Goal: Task Accomplishment & Management: Manage account settings

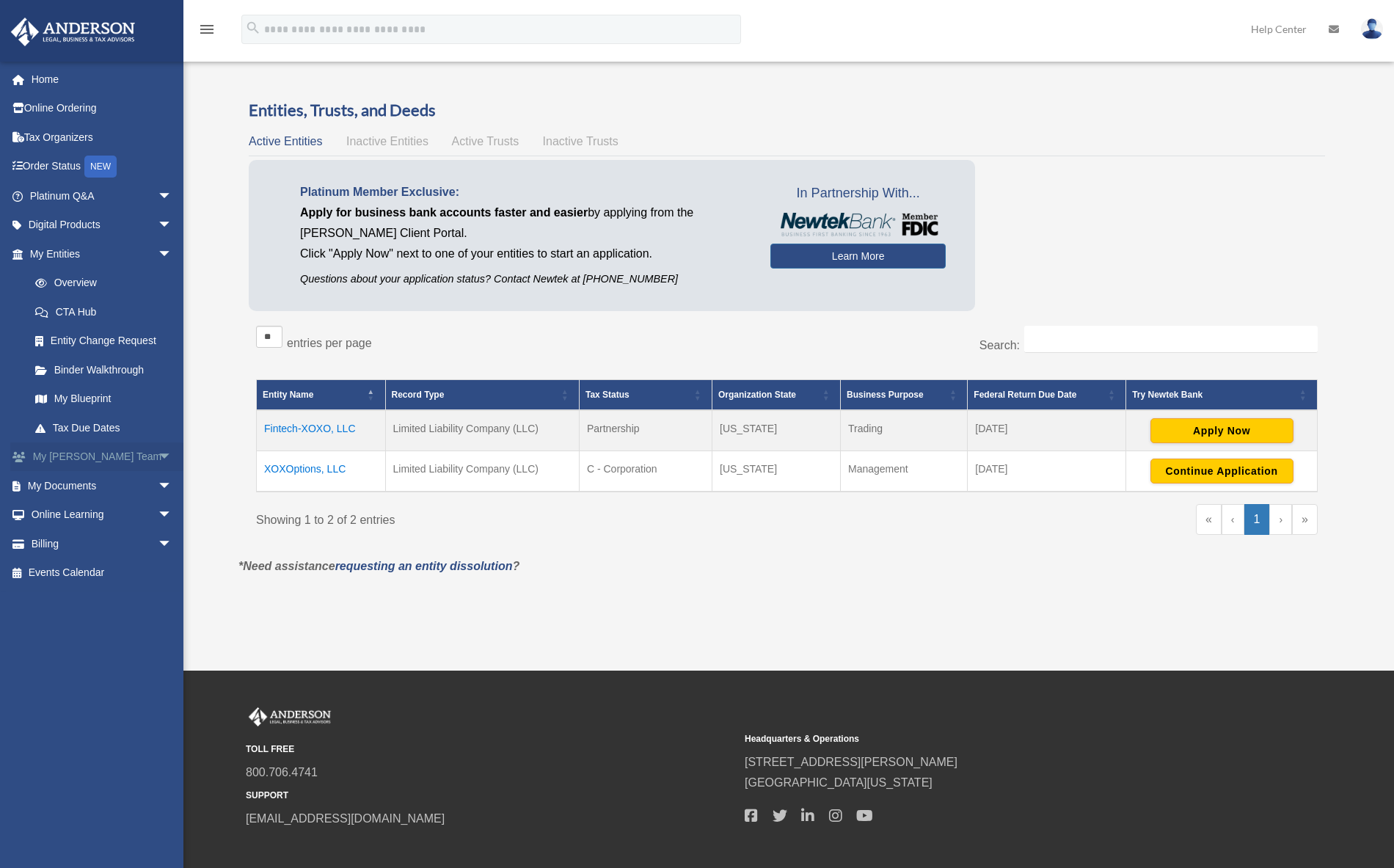
click at [87, 453] on link "My Anderson Team arrow_drop_down" at bounding box center [102, 457] width 184 height 29
click at [96, 480] on link "My Documents arrow_drop_down" at bounding box center [102, 486] width 184 height 29
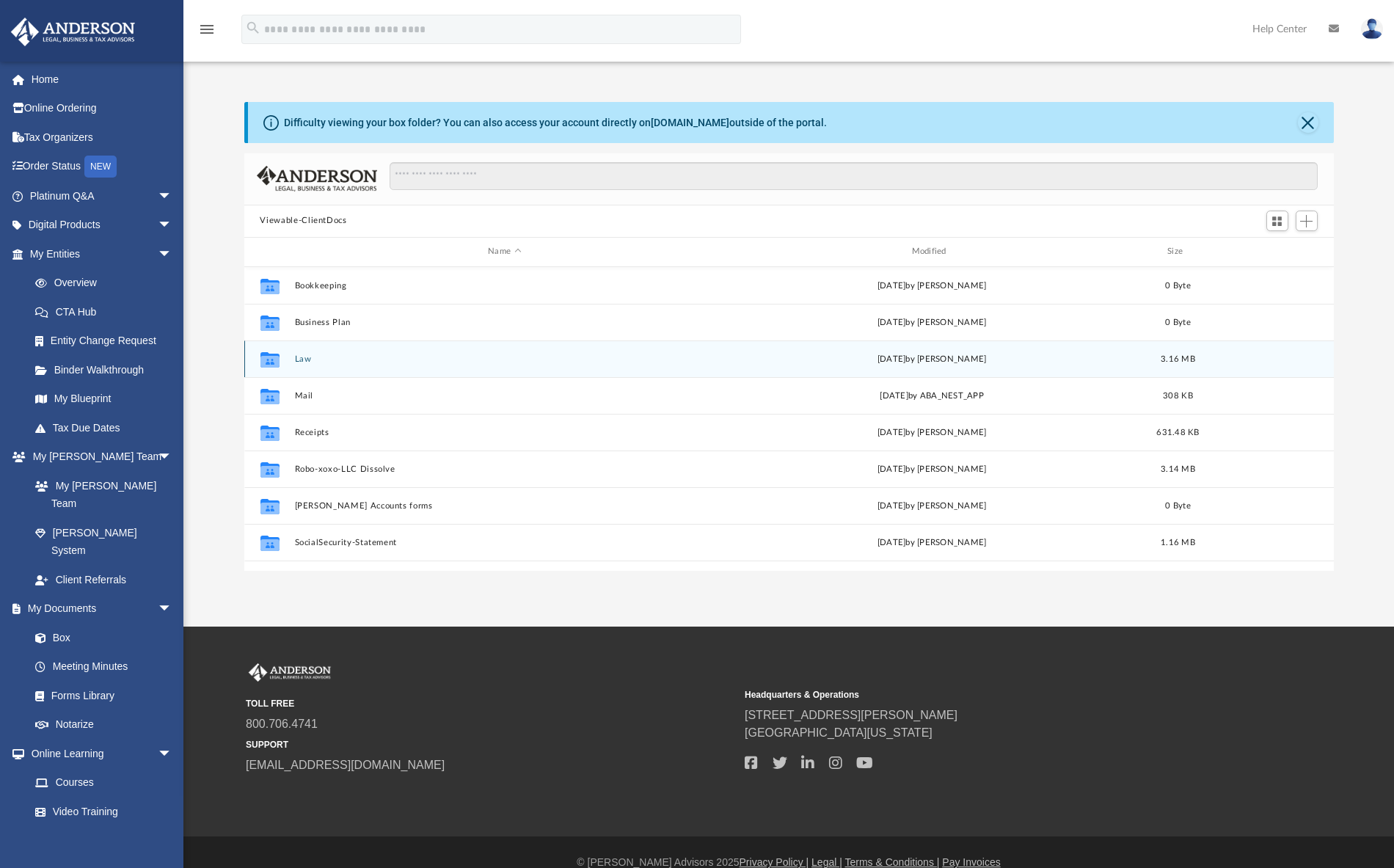
scroll to position [12, 12]
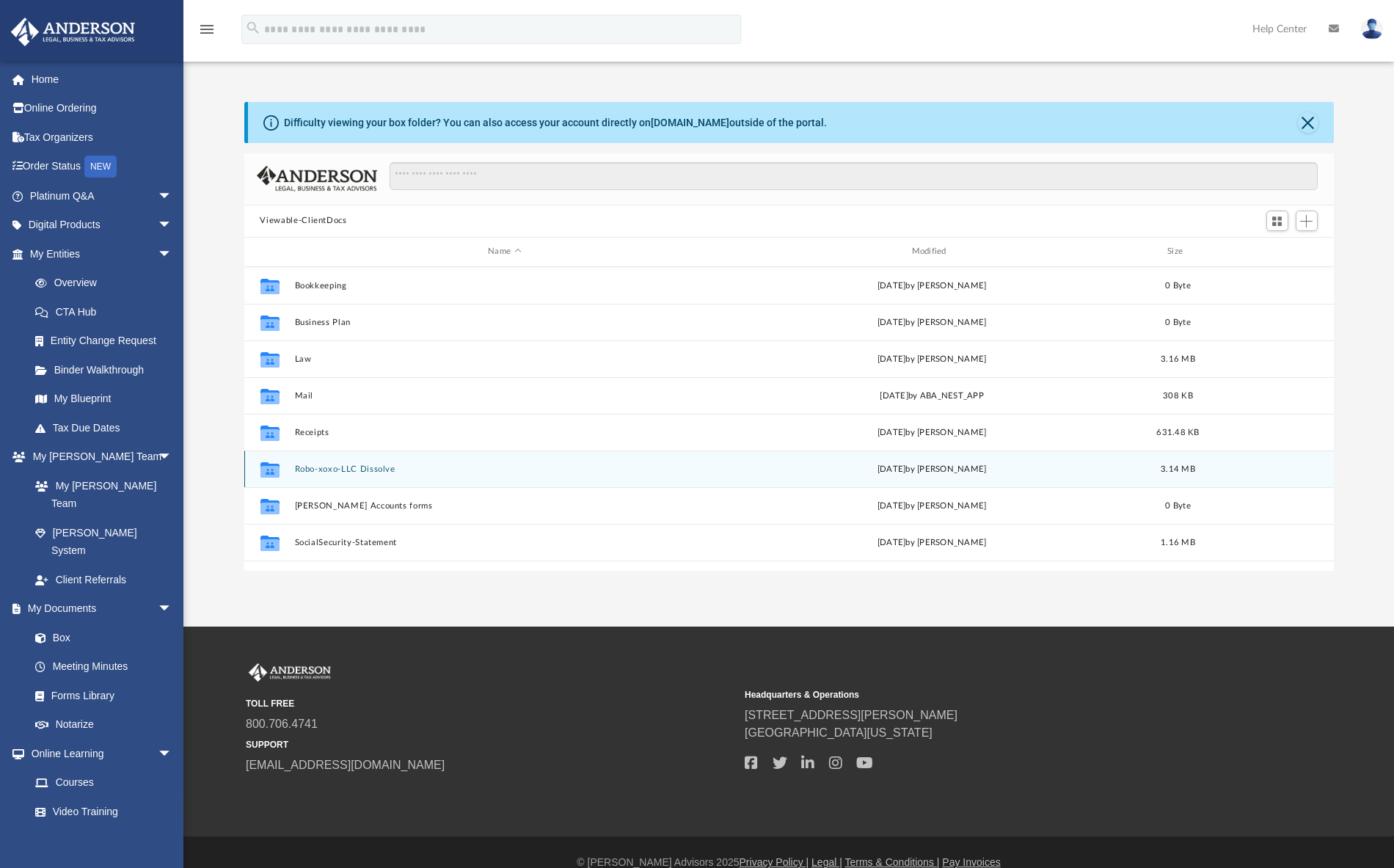
click at [374, 471] on button "Robo-xoxo-LLC Dissolve" at bounding box center [504, 469] width 420 height 9
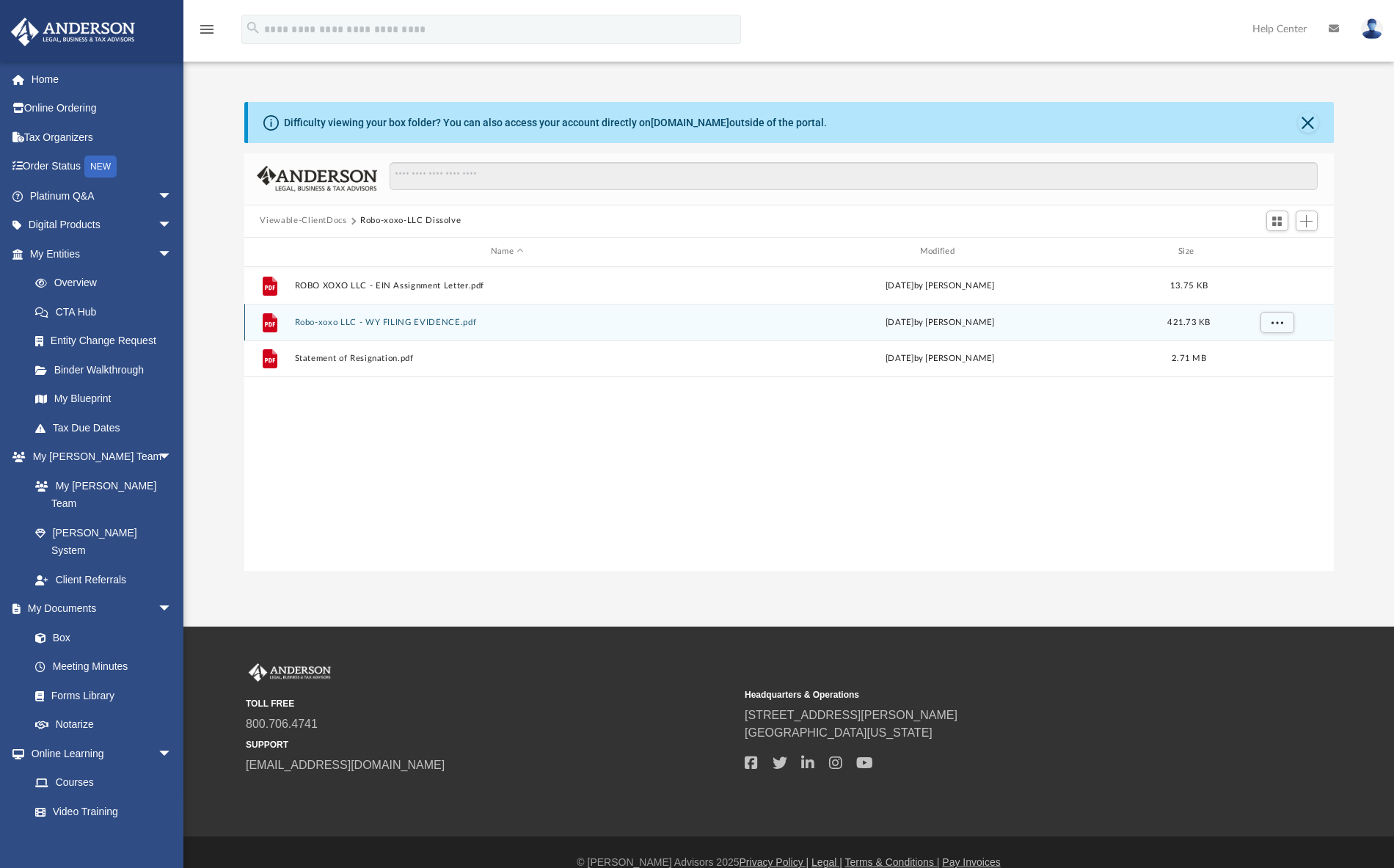
click at [409, 326] on button "Robo-xoxo LLC - WY FILING EVIDENCE.pdf" at bounding box center [507, 321] width 426 height 9
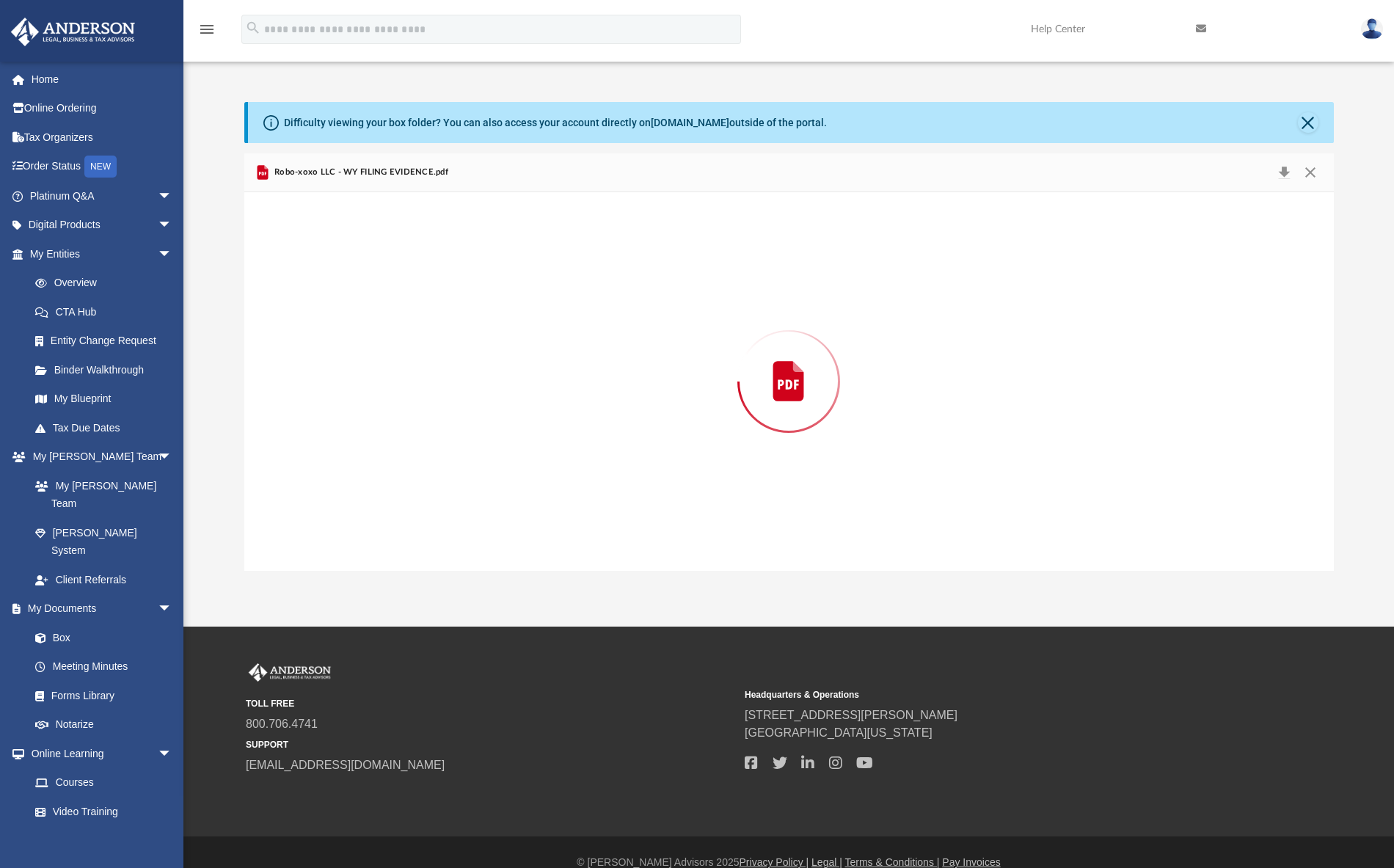
click at [409, 326] on div "Preview" at bounding box center [788, 381] width 1089 height 378
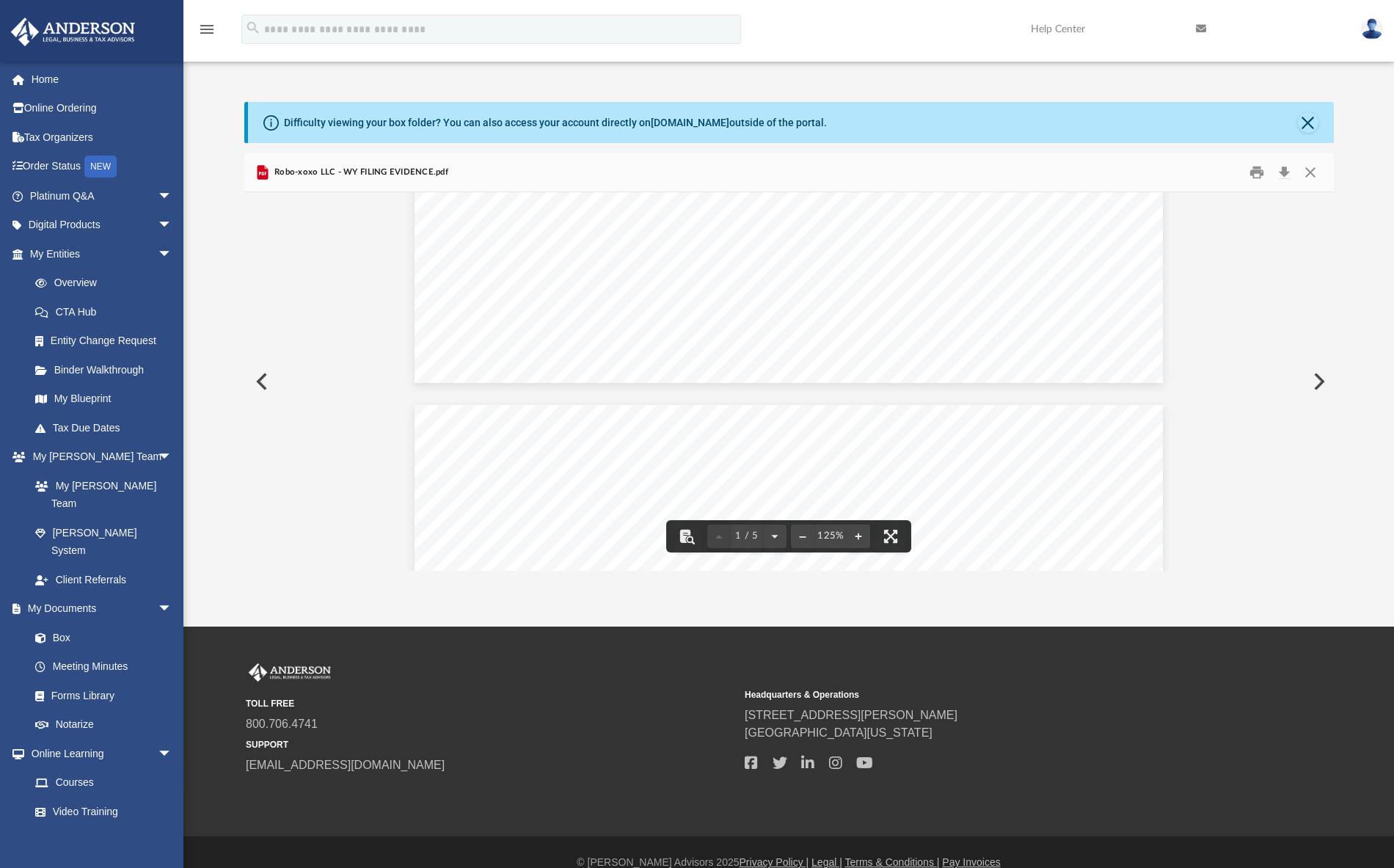
scroll to position [0, 0]
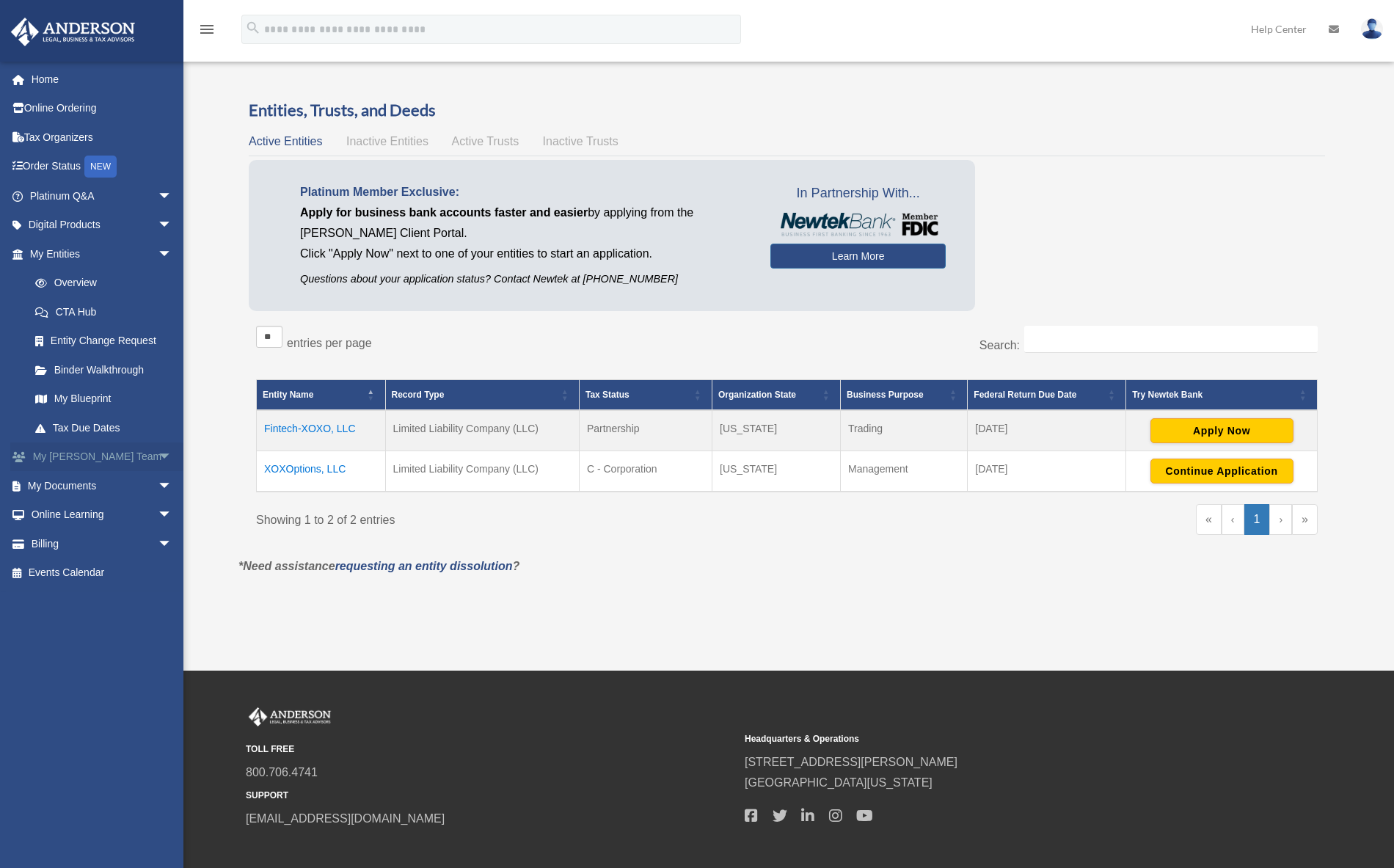
click at [106, 451] on link "My Anderson Team arrow_drop_down" at bounding box center [102, 457] width 184 height 29
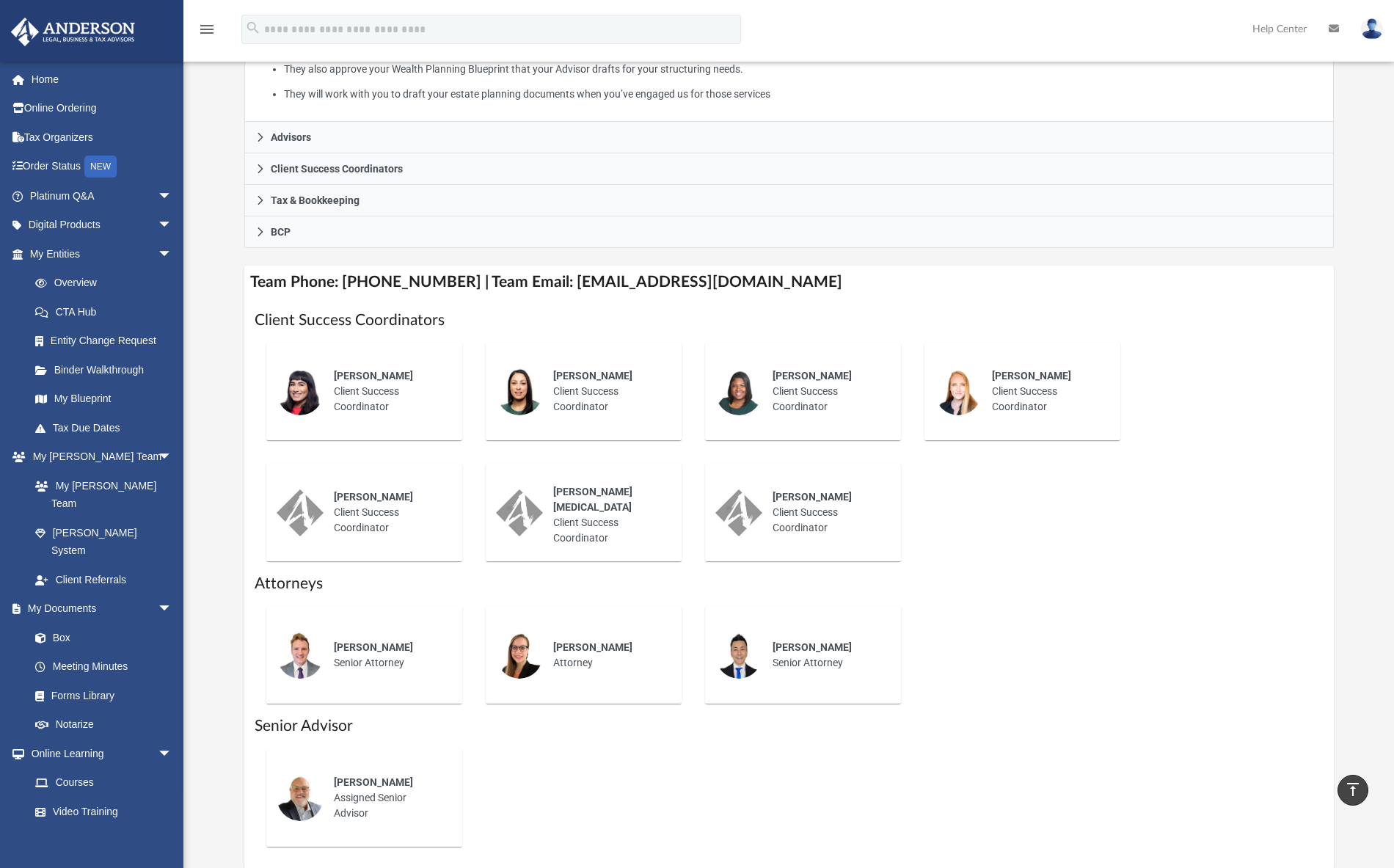
scroll to position [217, 0]
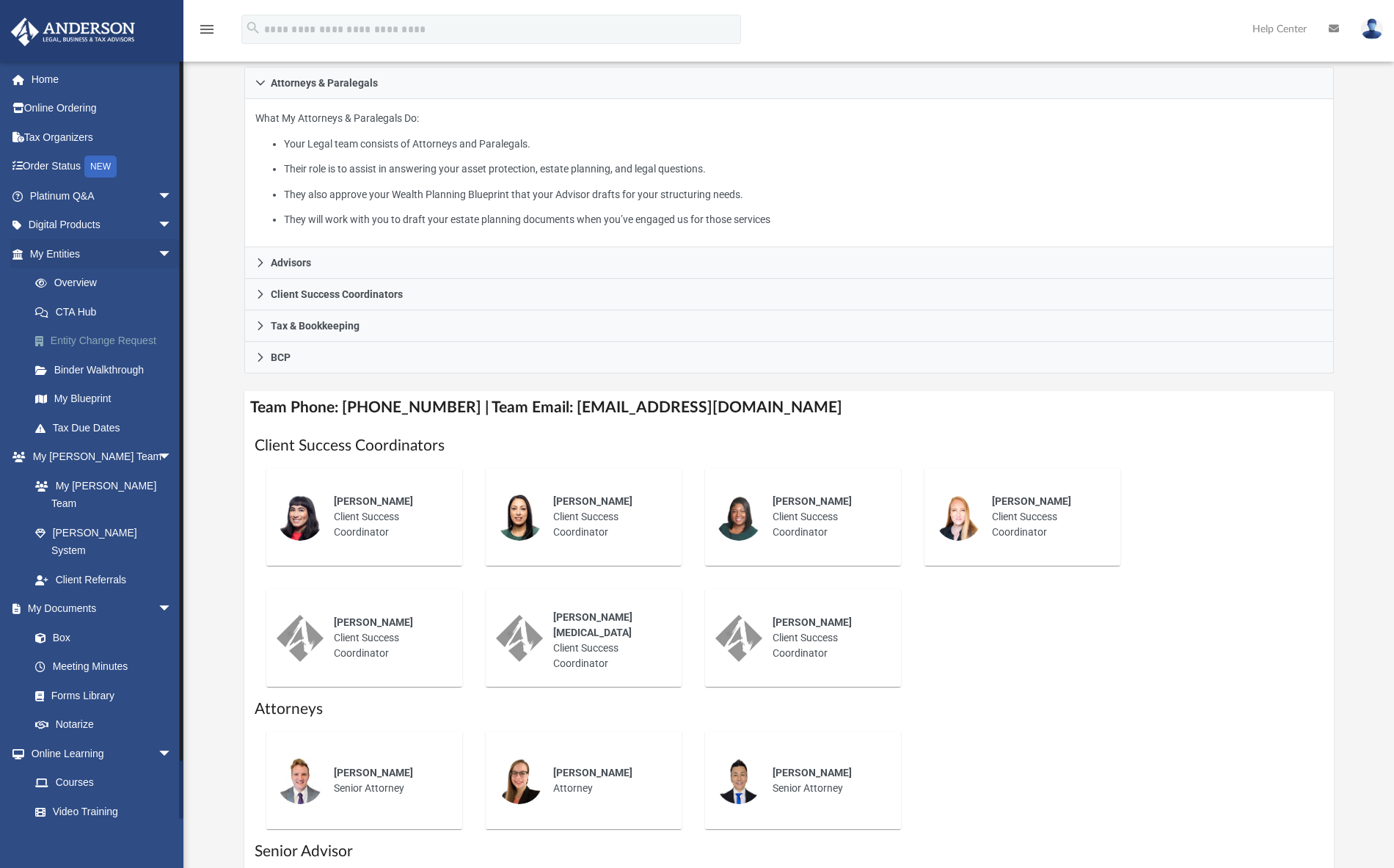
click at [76, 335] on link "Entity Change Request" at bounding box center [107, 341] width 174 height 29
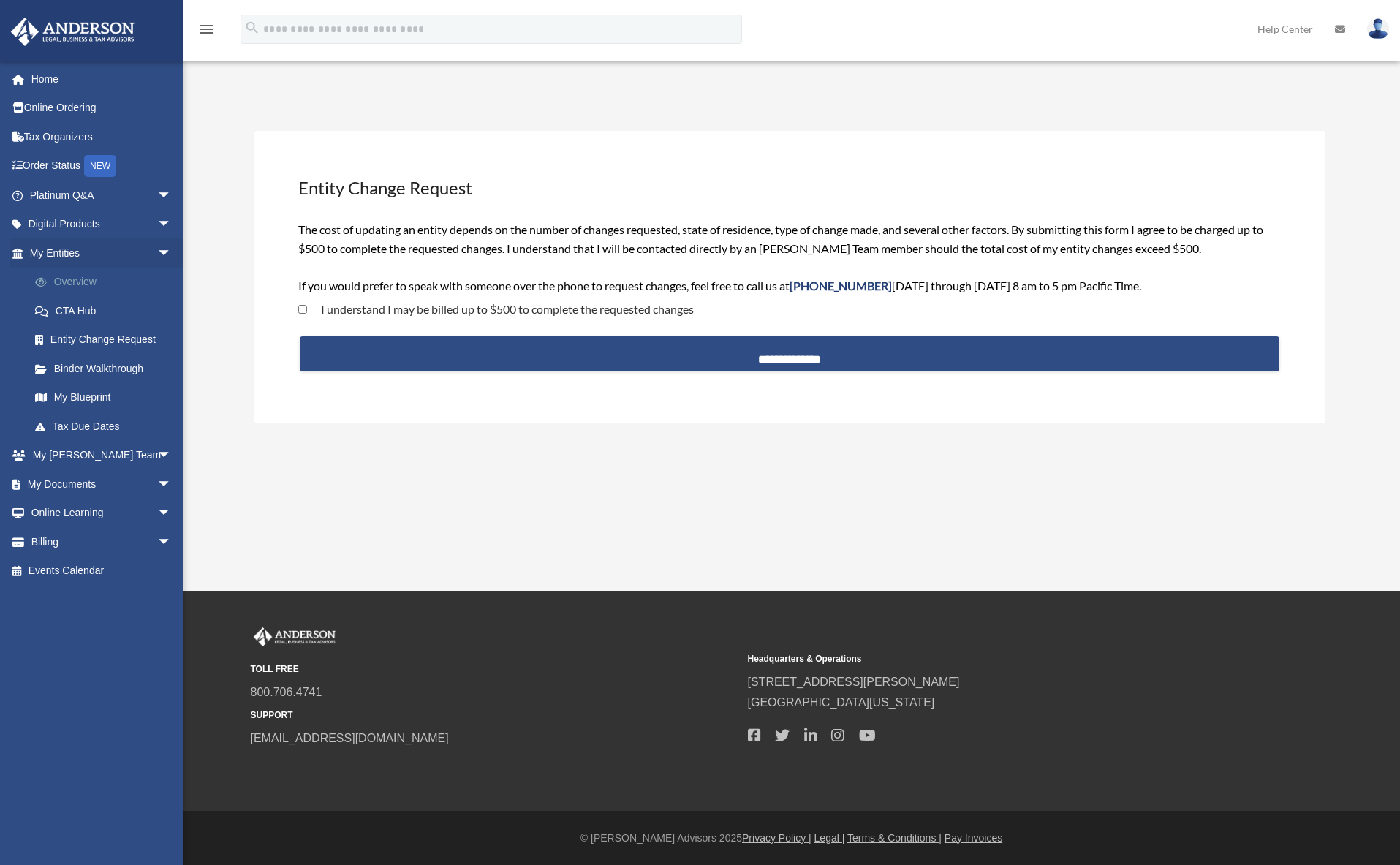
click at [63, 281] on link "Overview" at bounding box center [107, 282] width 173 height 29
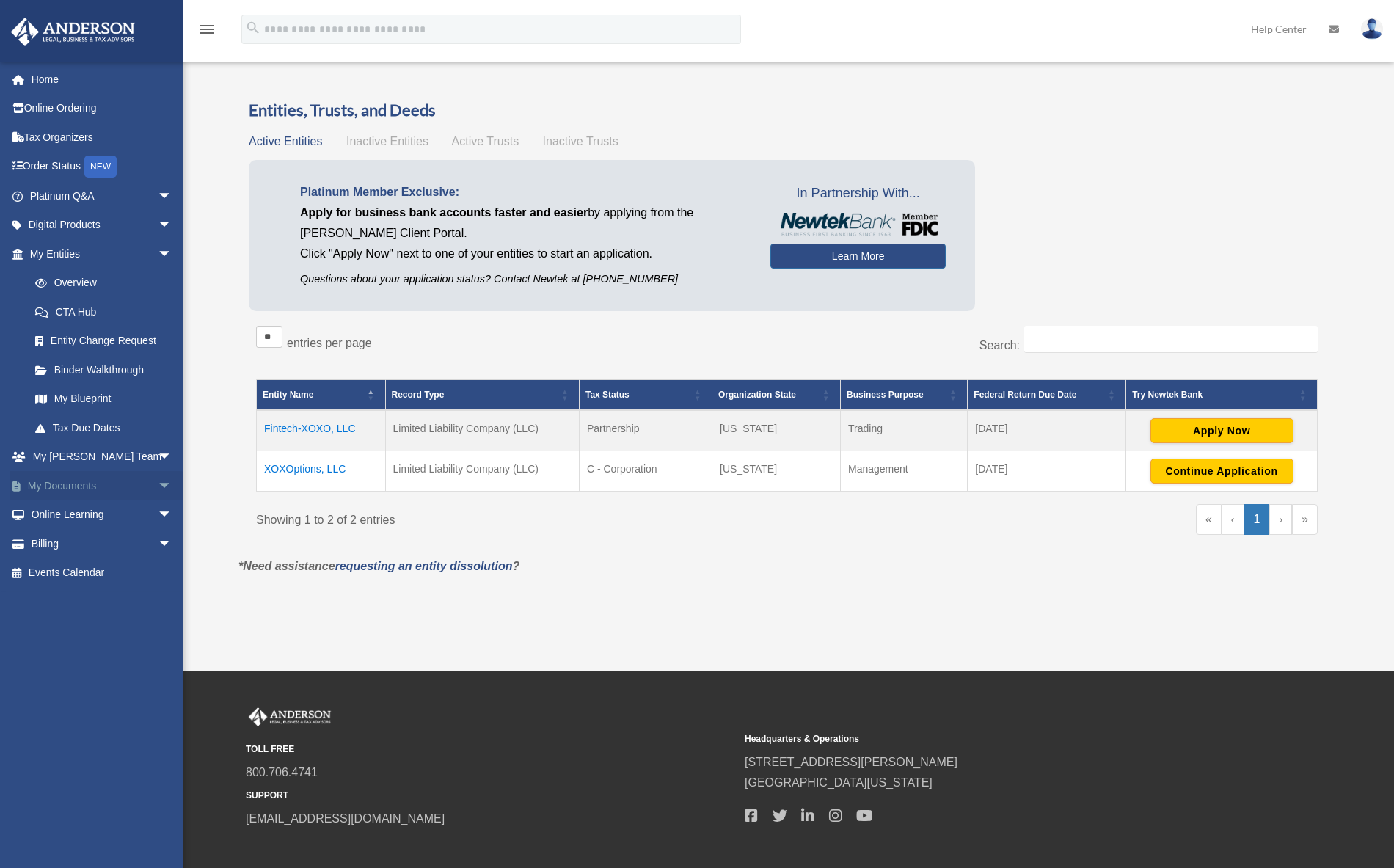
click at [81, 480] on link "My Documents arrow_drop_down" at bounding box center [102, 486] width 184 height 29
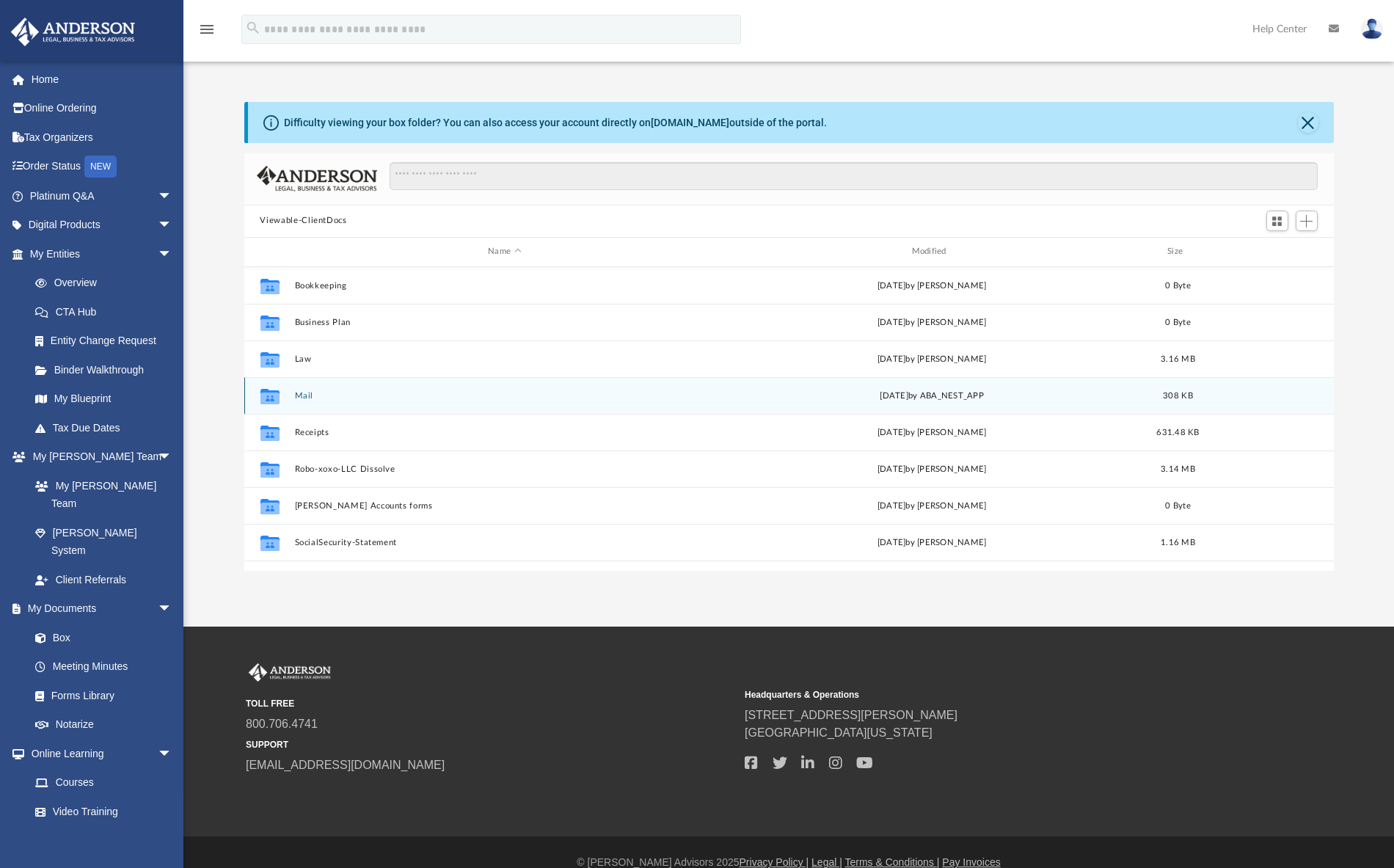
scroll to position [323, 1078]
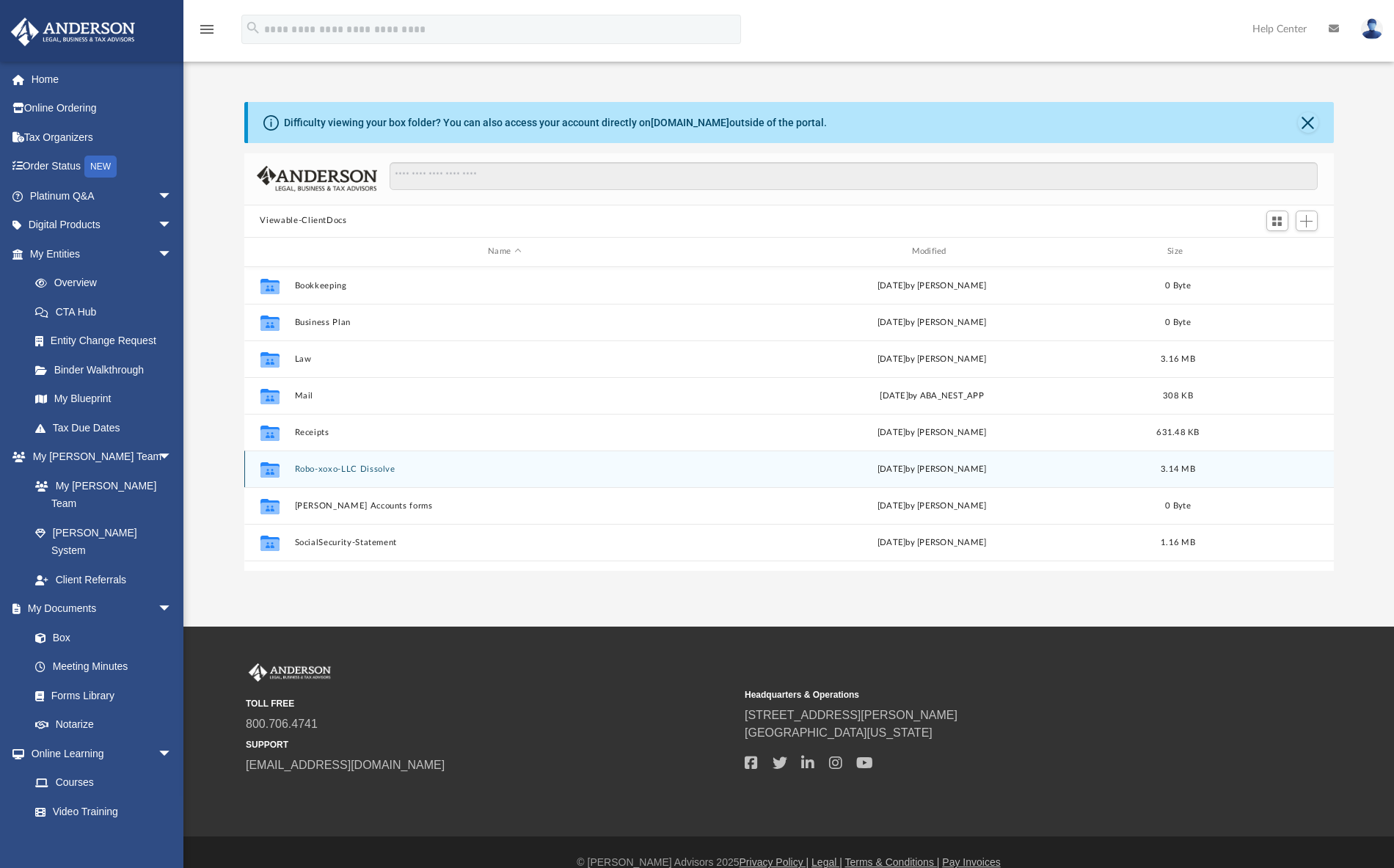
click at [355, 471] on button "Robo-xoxo-LLC Dissolve" at bounding box center [504, 469] width 420 height 9
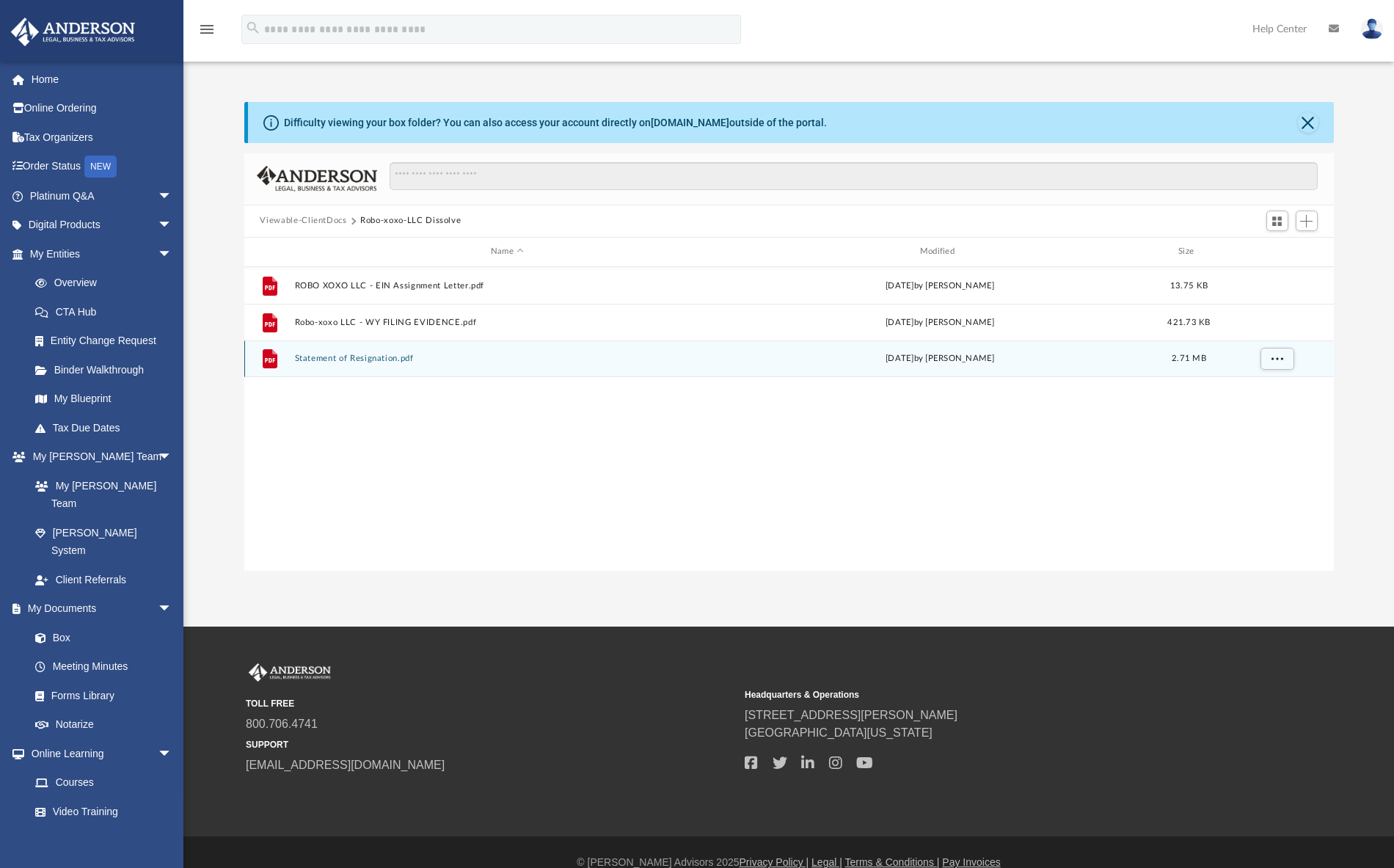
click at [395, 361] on button "Statement of Resignation.pdf" at bounding box center [507, 358] width 426 height 9
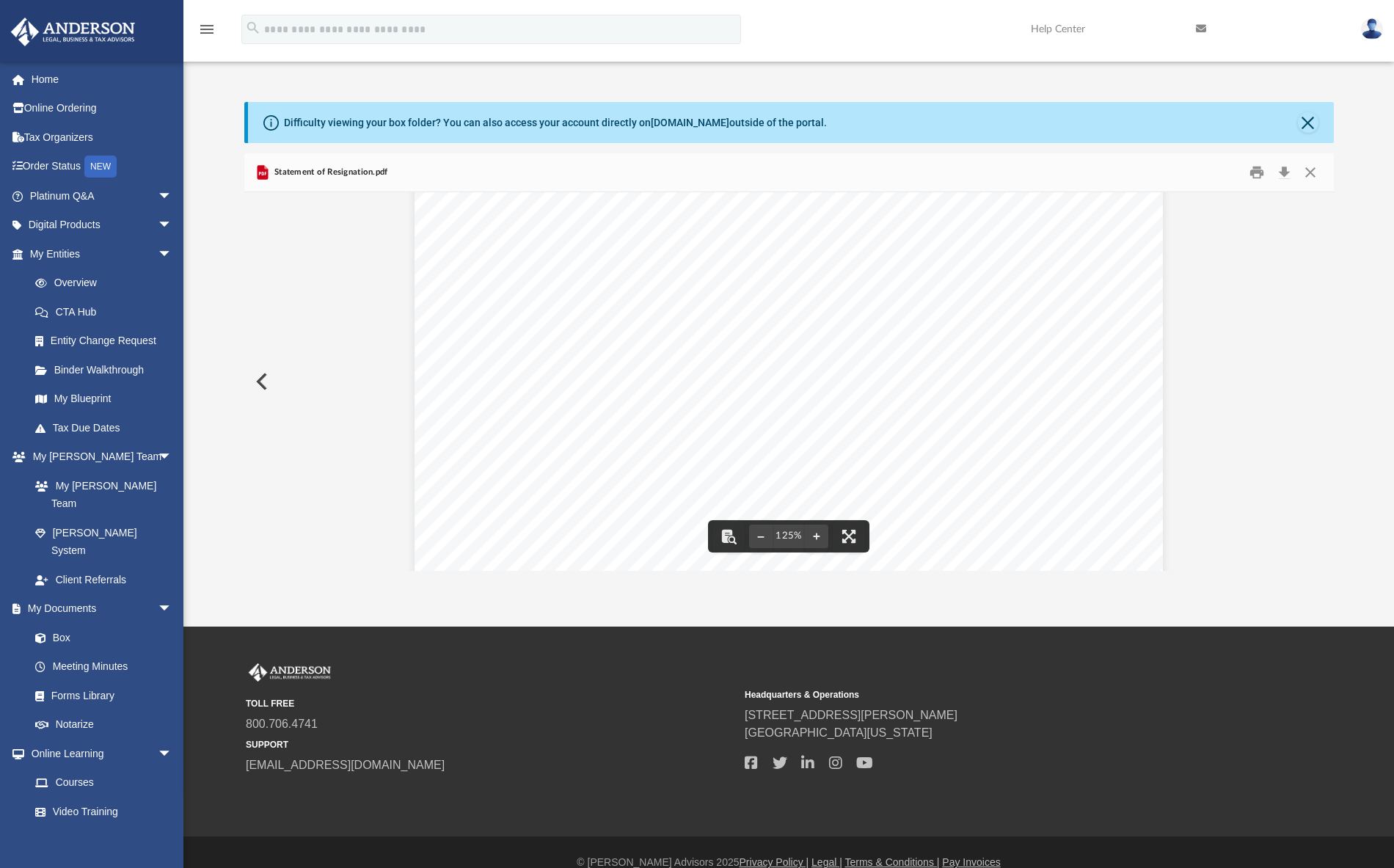
scroll to position [135, 0]
click at [49, 70] on link "Home" at bounding box center [102, 79] width 184 height 29
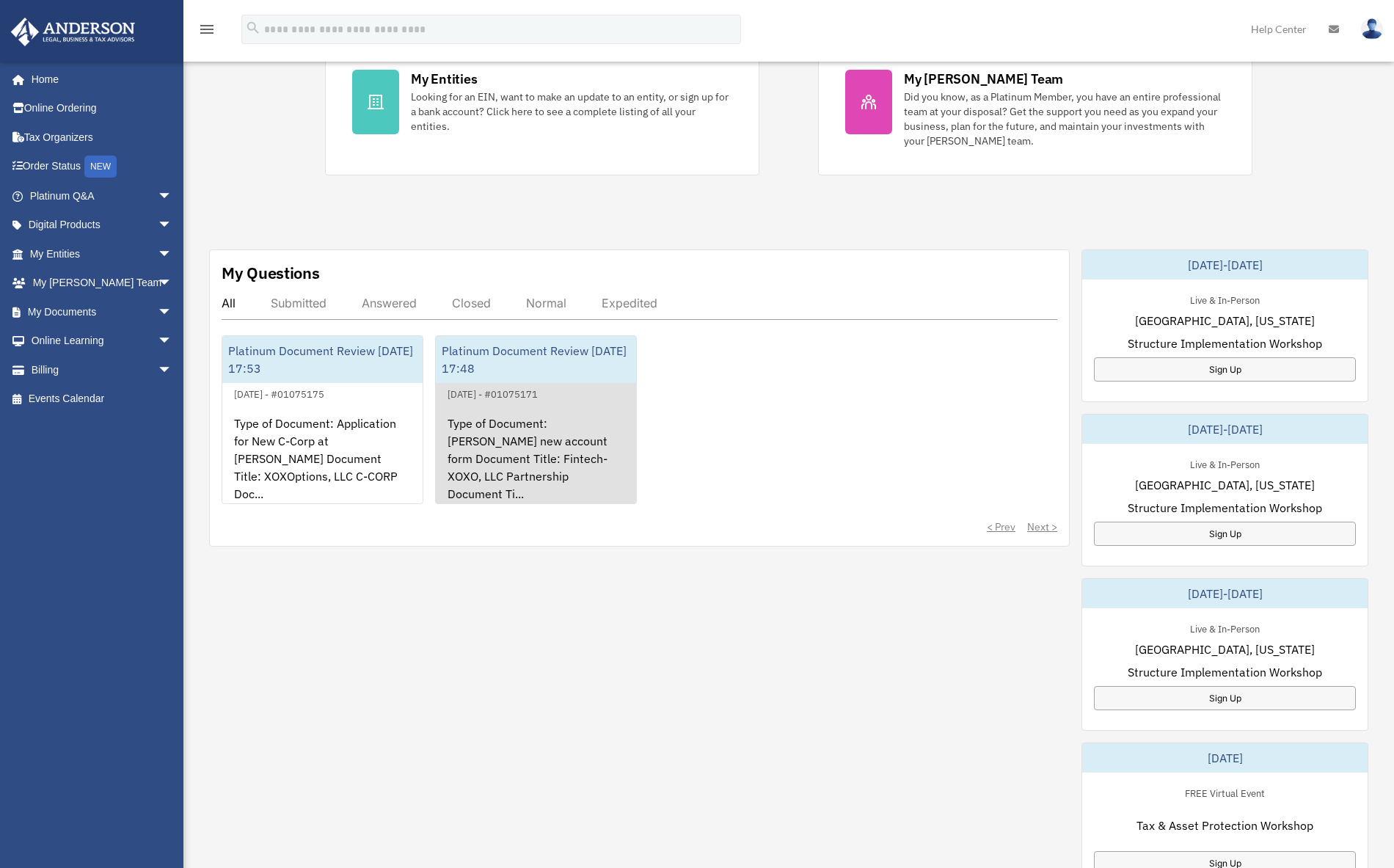
scroll to position [401, 0]
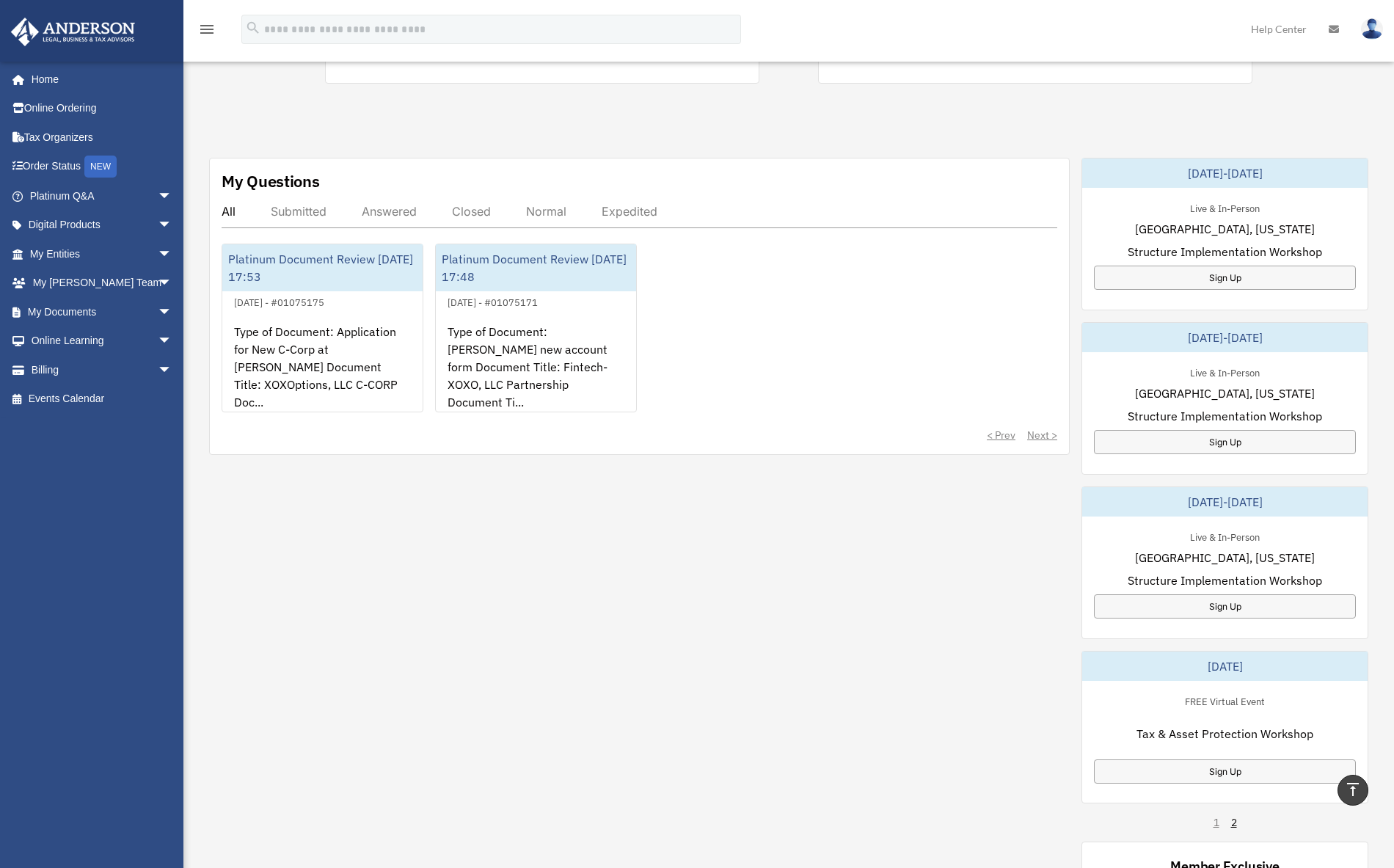
click at [311, 212] on div "Submitted" at bounding box center [298, 211] width 56 height 15
click at [48, 81] on link "Home" at bounding box center [102, 79] width 184 height 29
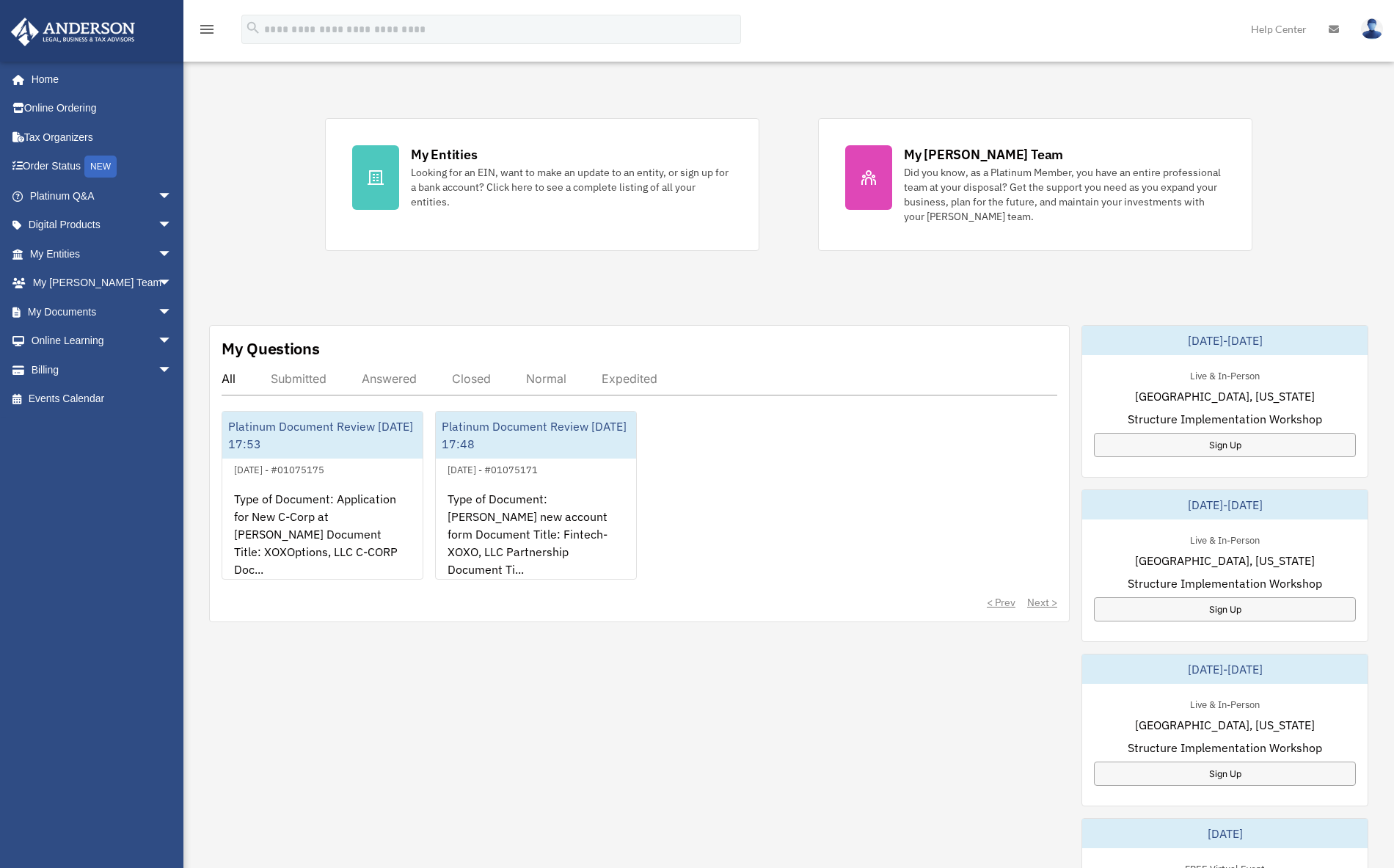
scroll to position [358, 0]
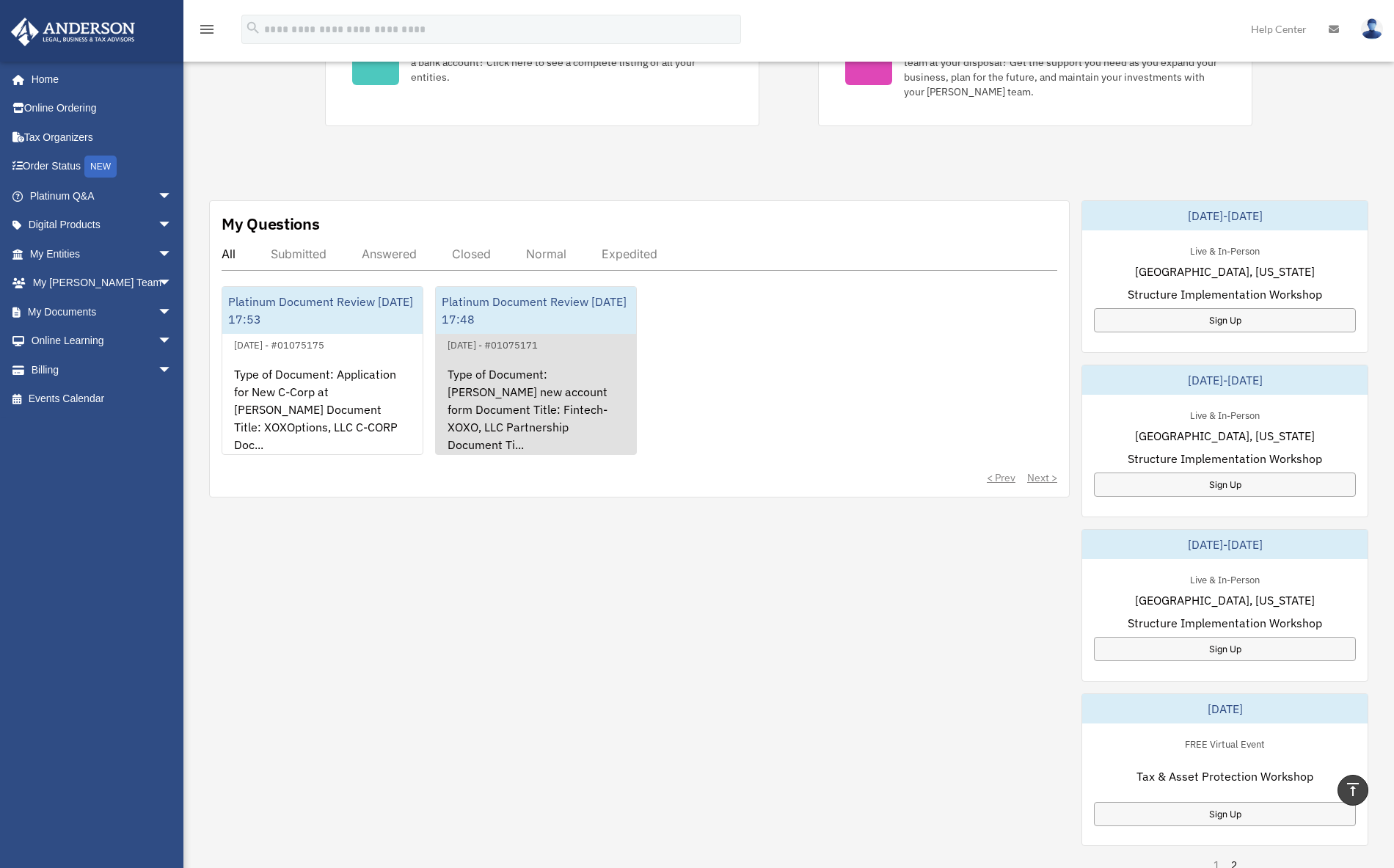
click at [580, 387] on div "Type of Document: [PERSON_NAME] new account form Document Title: Fintech-XOXO, …" at bounding box center [536, 411] width 200 height 115
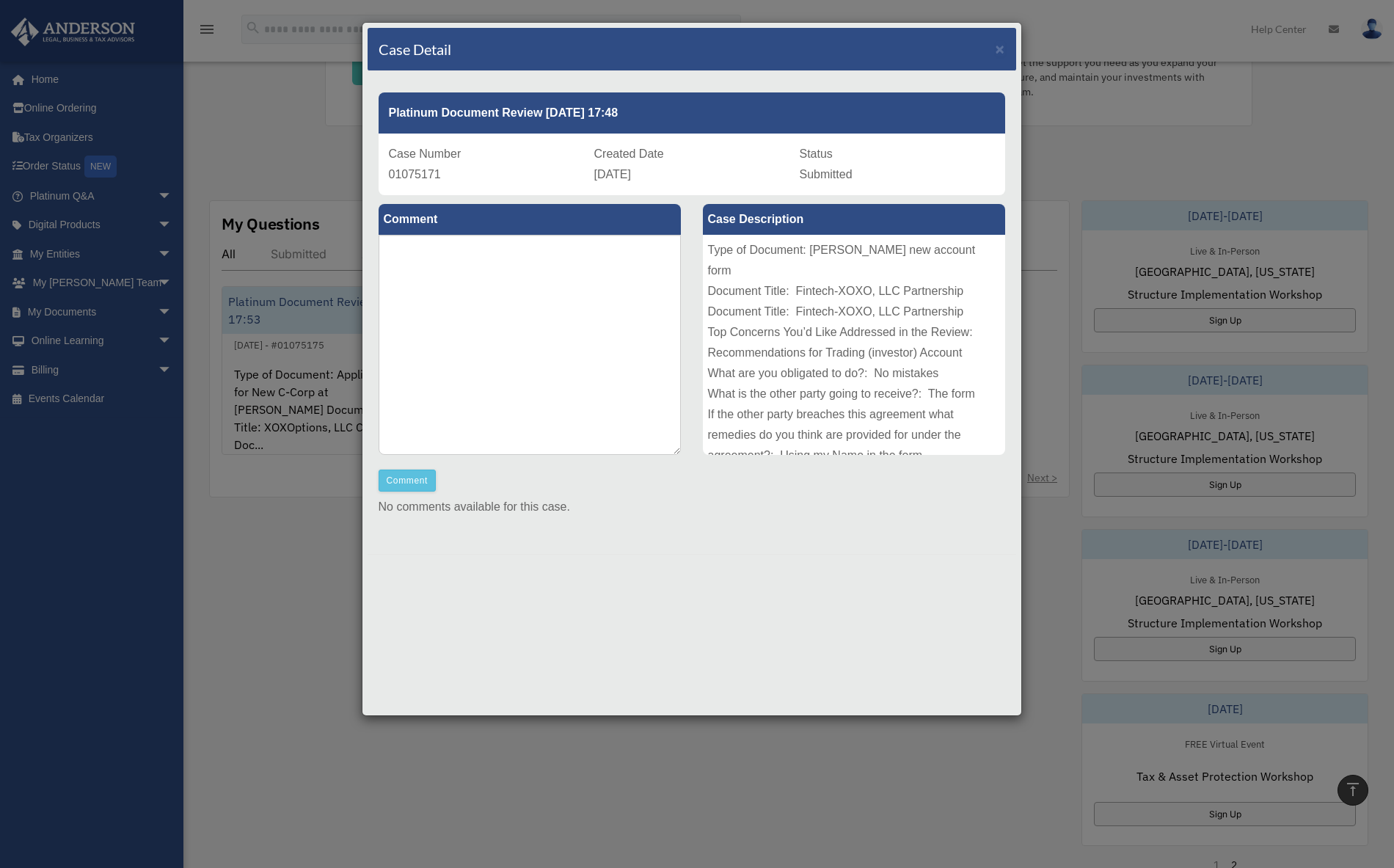
scroll to position [449, 0]
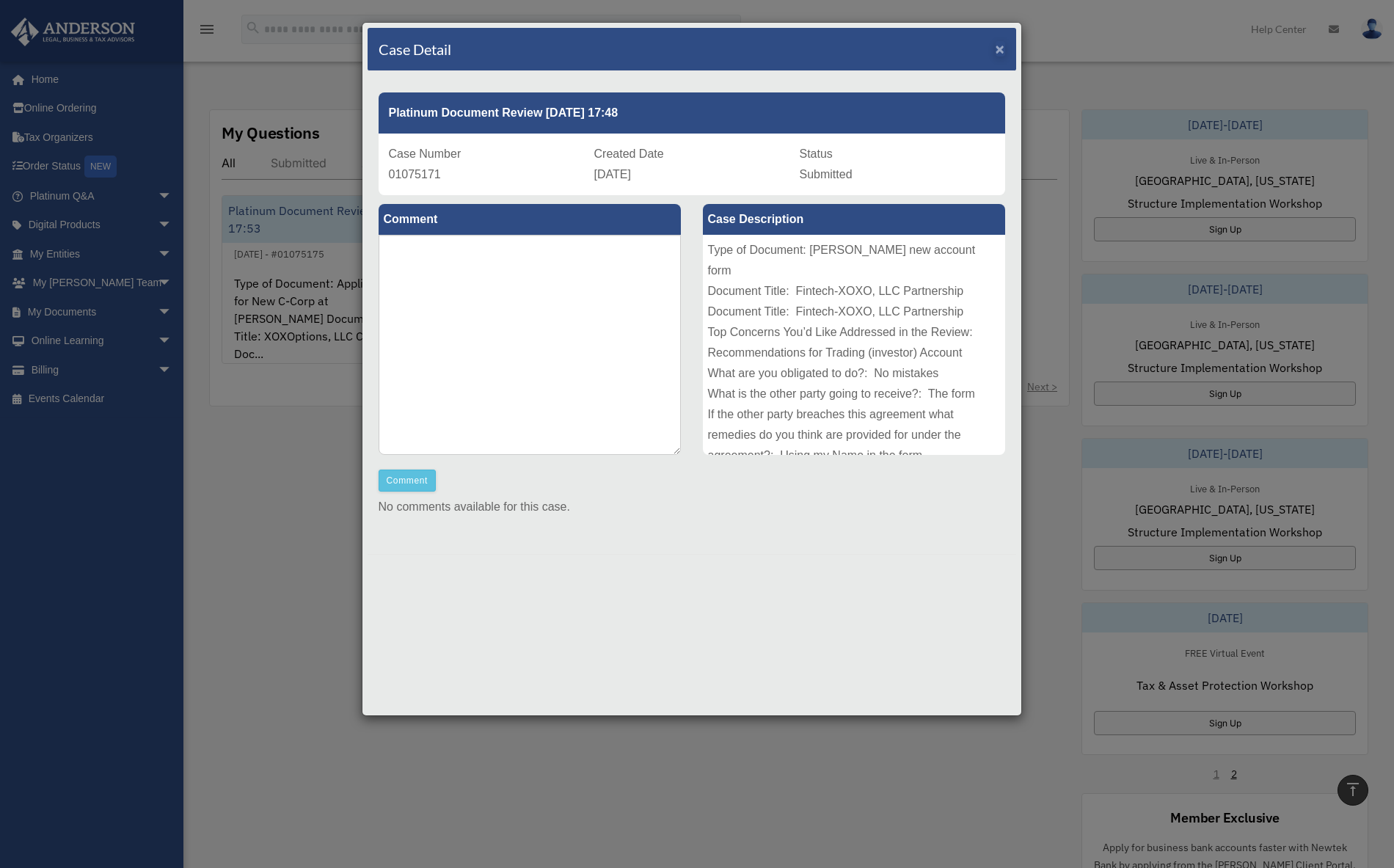
click at [1001, 48] on span "×" at bounding box center [1000, 48] width 9 height 17
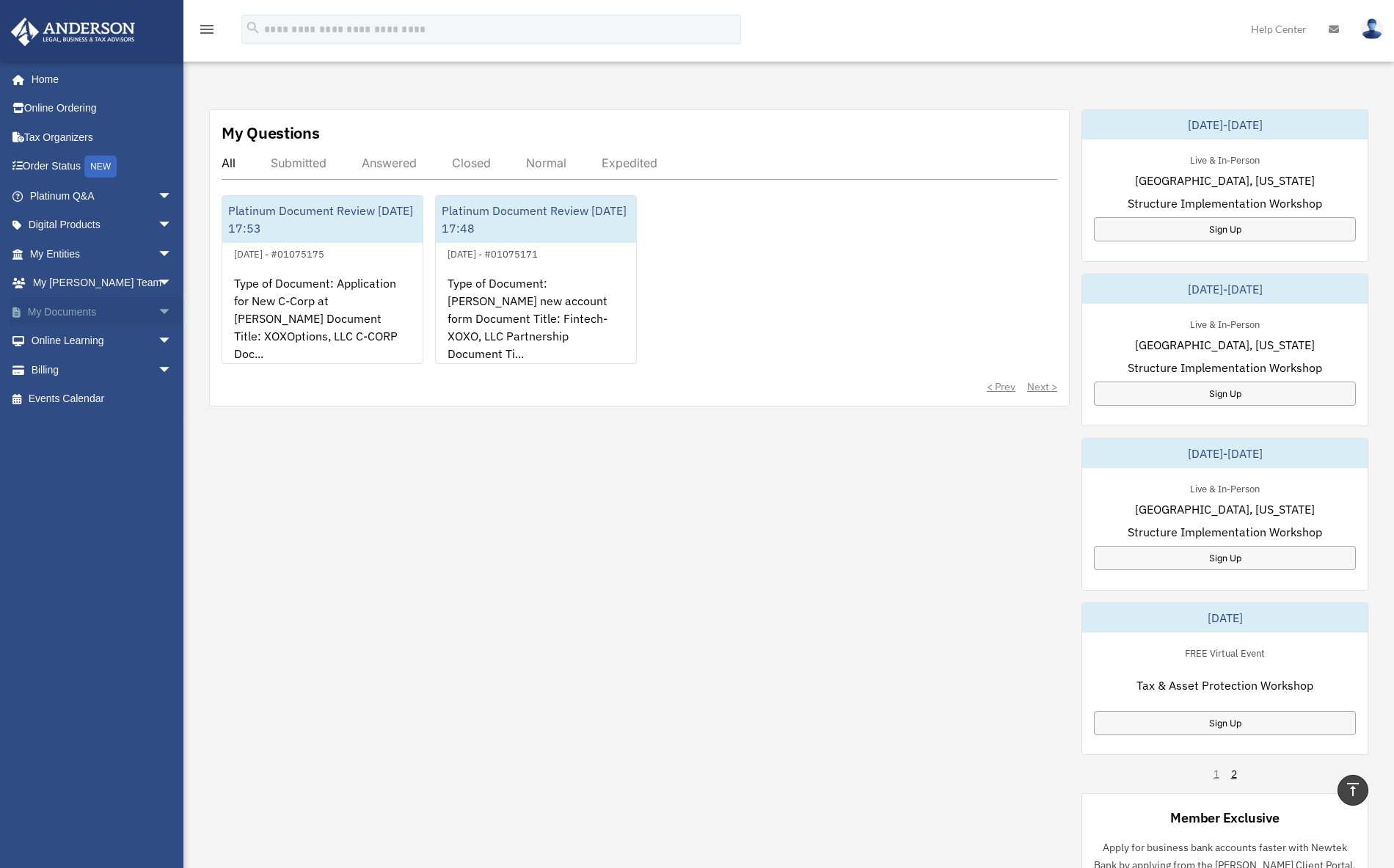
click at [70, 309] on link "My Documents arrow_drop_down" at bounding box center [102, 312] width 184 height 29
click at [157, 309] on span "arrow_drop_down" at bounding box center [172, 312] width 29 height 30
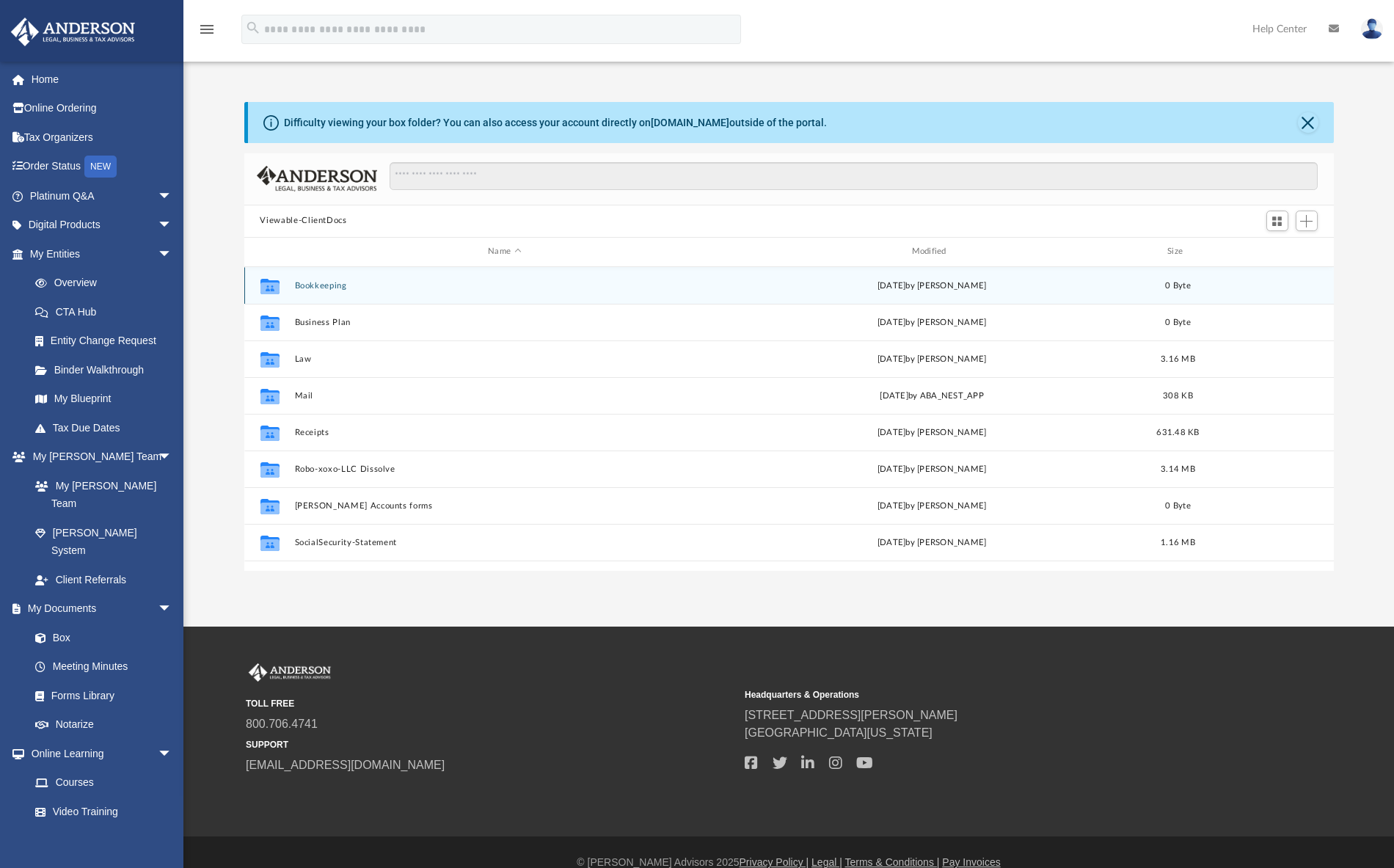
scroll to position [323, 1078]
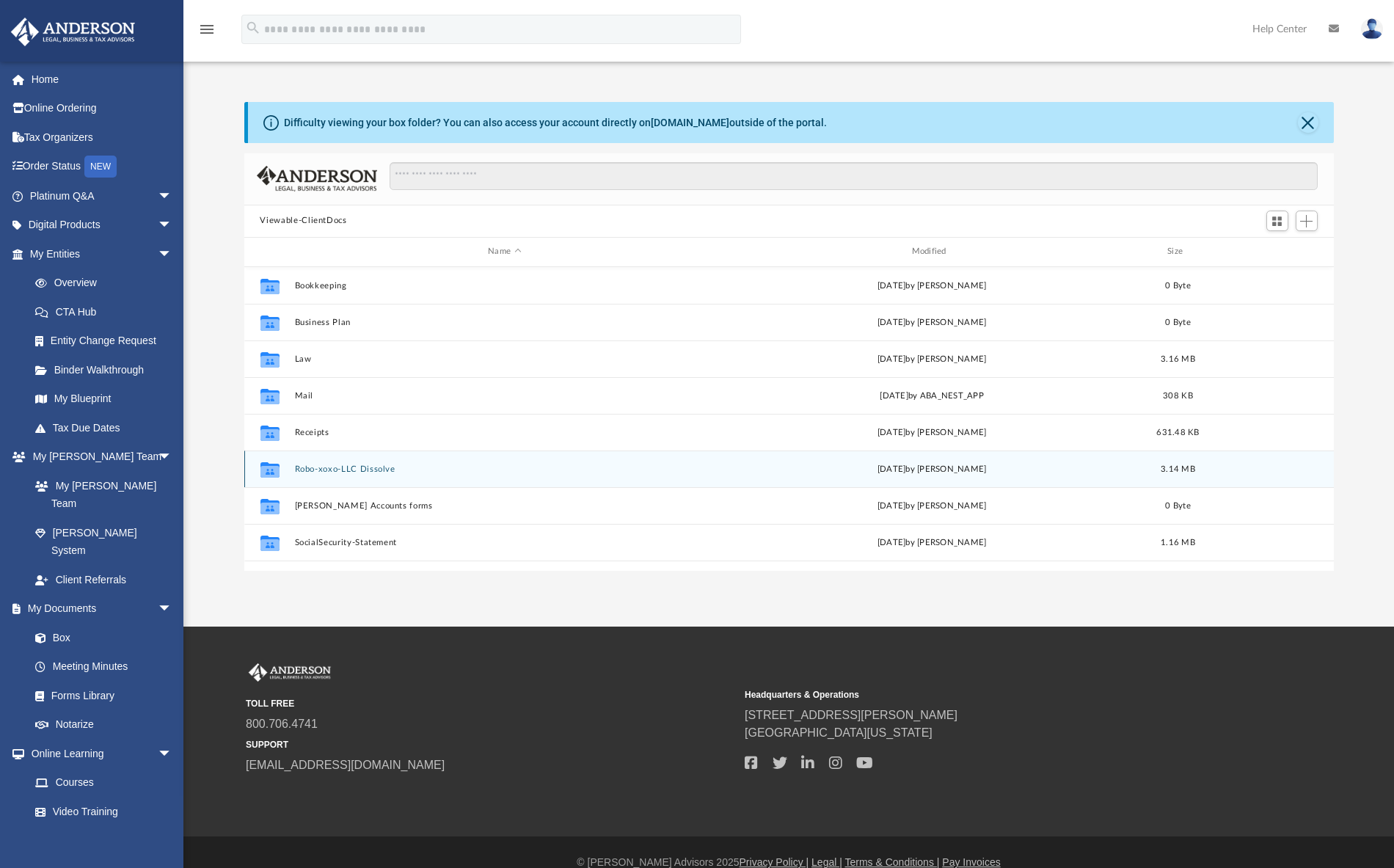
click at [354, 471] on button "Robo-xoxo-LLC Dissolve" at bounding box center [504, 469] width 420 height 9
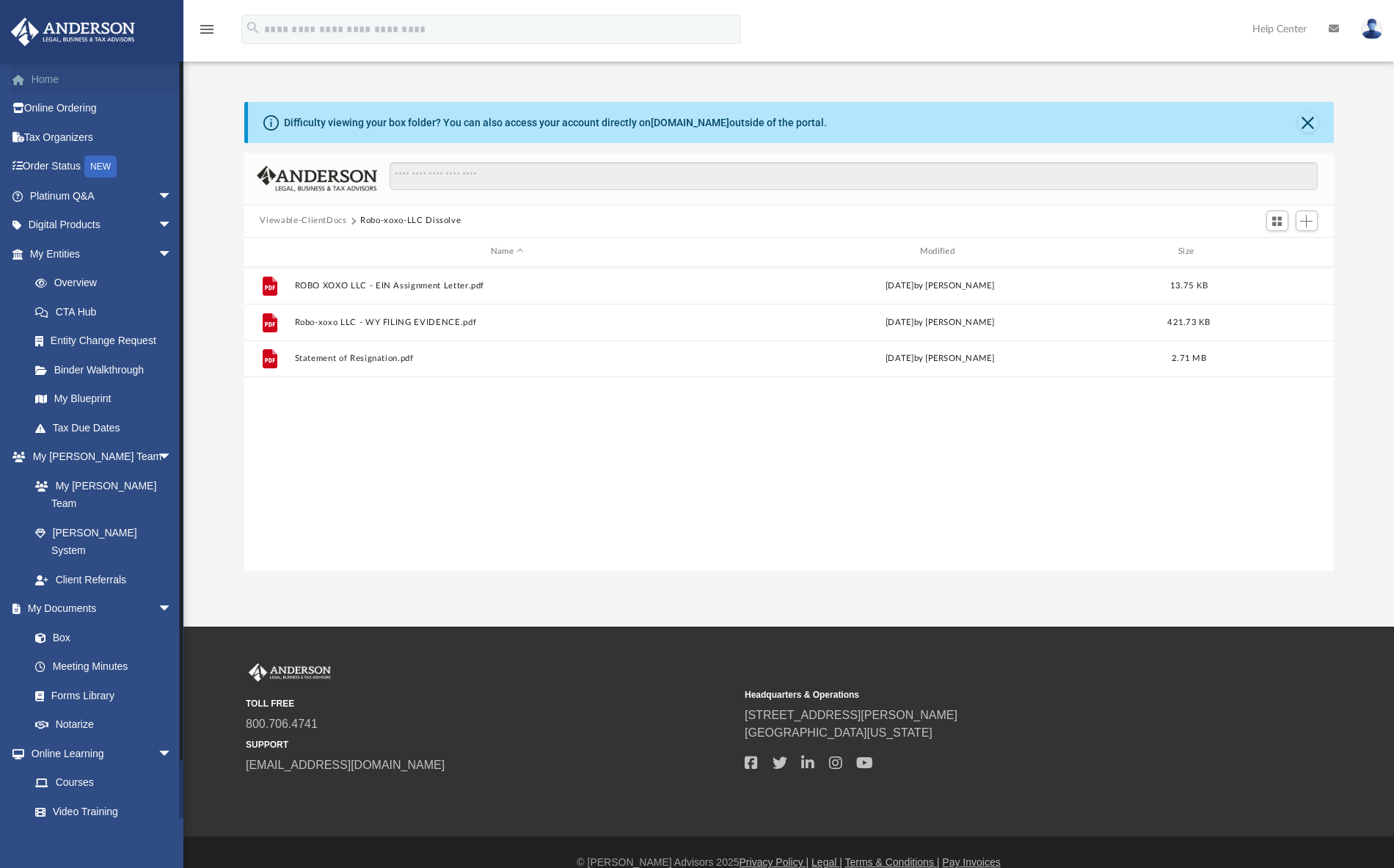
click at [44, 80] on link "Home" at bounding box center [102, 79] width 184 height 29
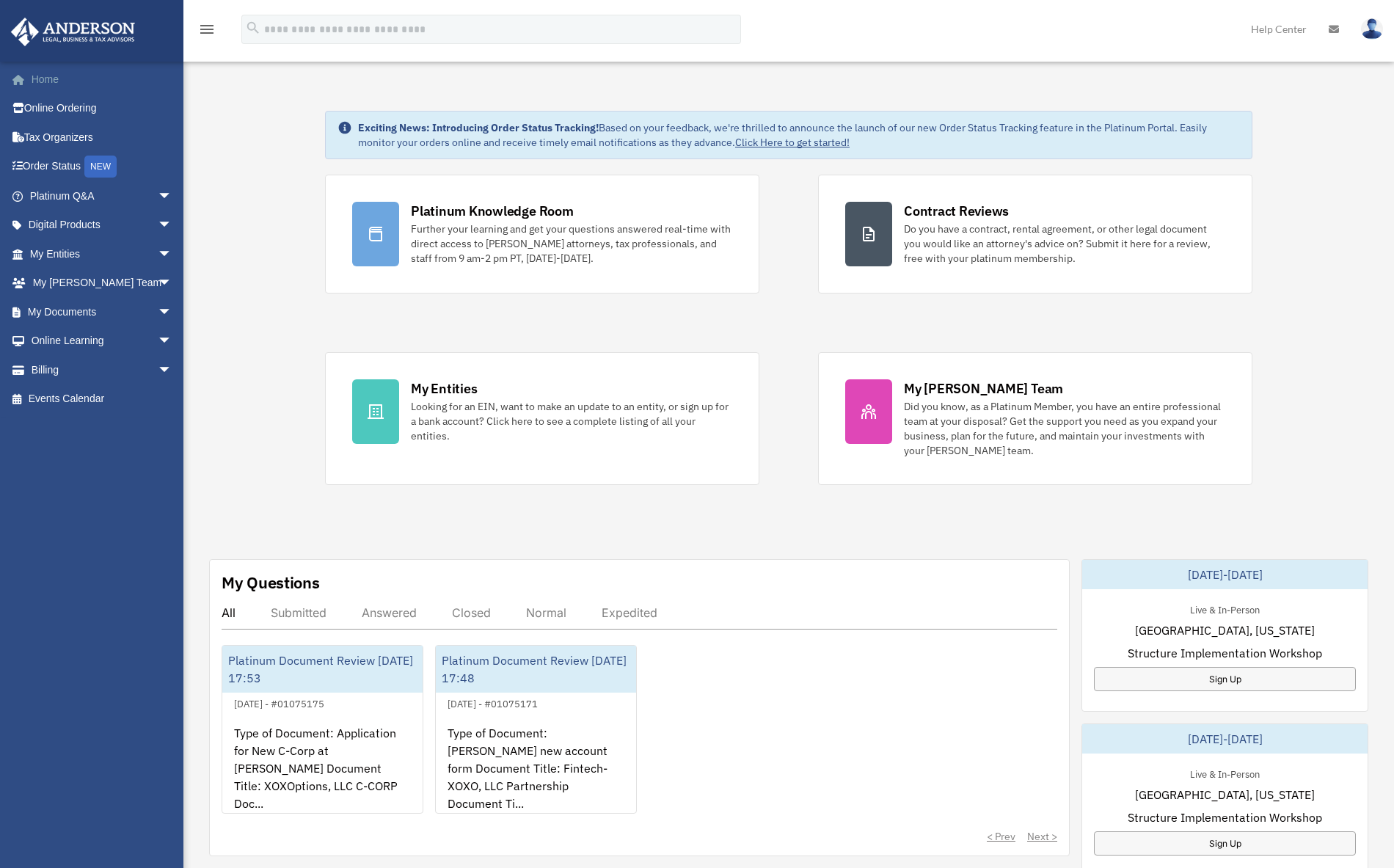
click at [38, 78] on link "Home" at bounding box center [102, 79] width 184 height 29
